Goal: Navigation & Orientation: Find specific page/section

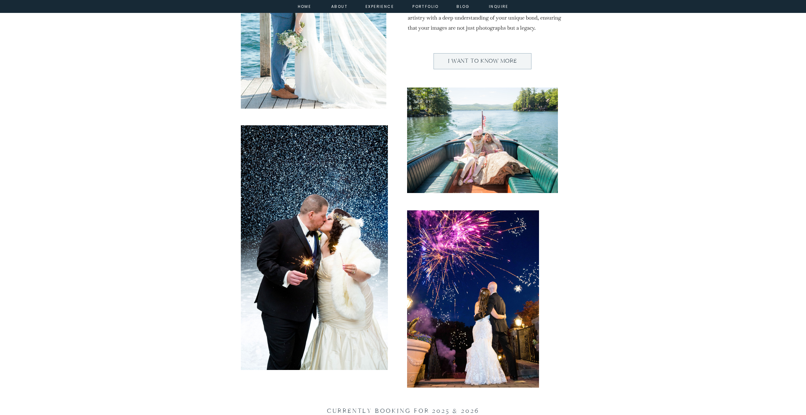
scroll to position [266, 0]
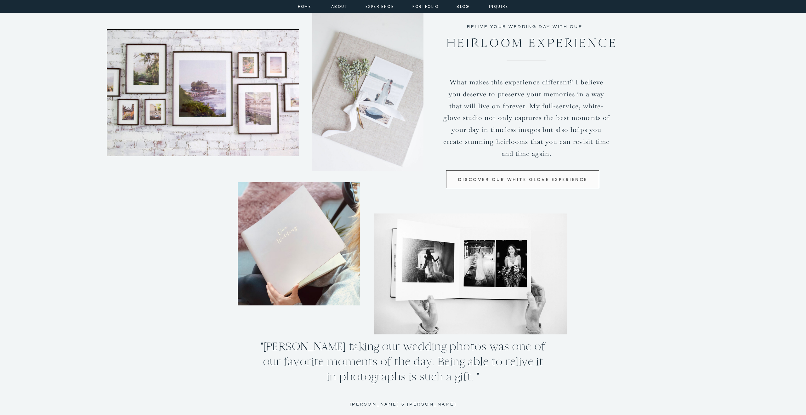
scroll to position [1149, 0]
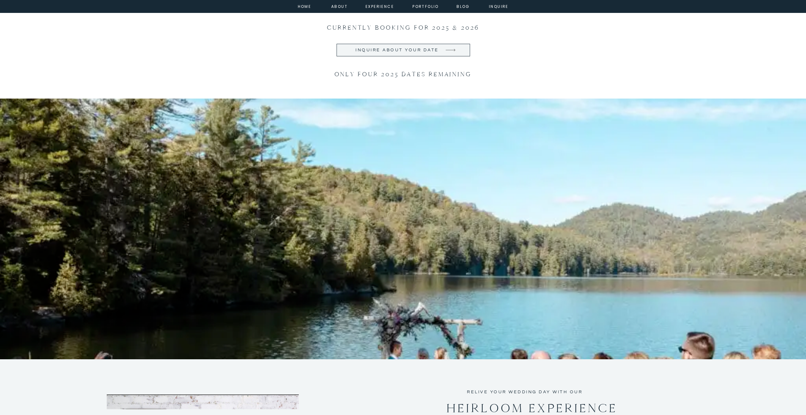
scroll to position [770, 0]
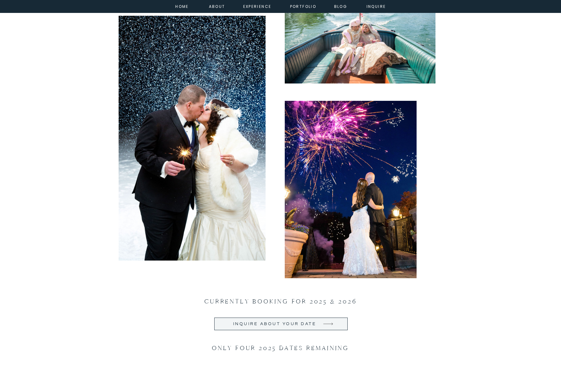
scroll to position [383, 0]
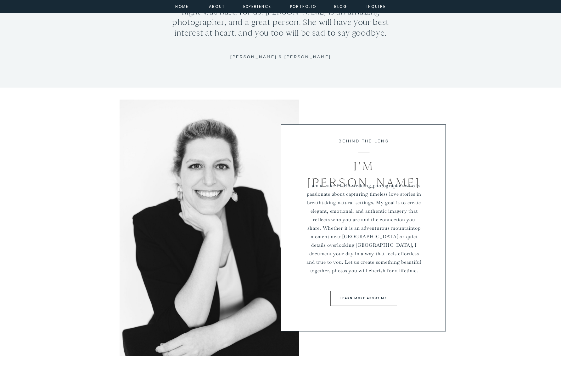
scroll to position [1978, 0]
